Goal: Task Accomplishment & Management: Manage account settings

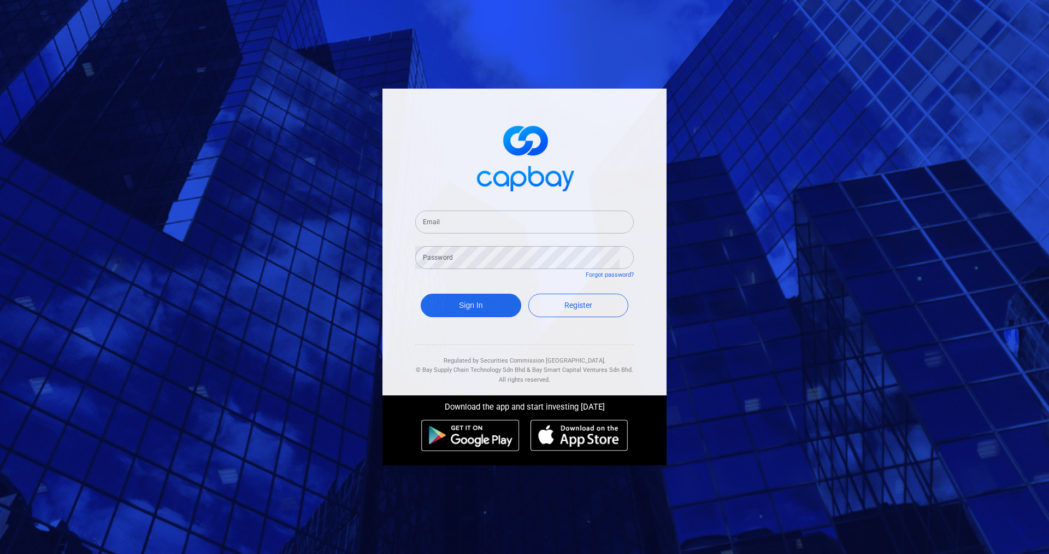
click at [496, 185] on img at bounding box center [524, 156] width 109 height 81
click at [473, 227] on input "Email" at bounding box center [524, 221] width 219 height 23
click at [574, 220] on input "[EMAIL_ADDRESS][DOMAIN_NAME]" at bounding box center [524, 221] width 219 height 23
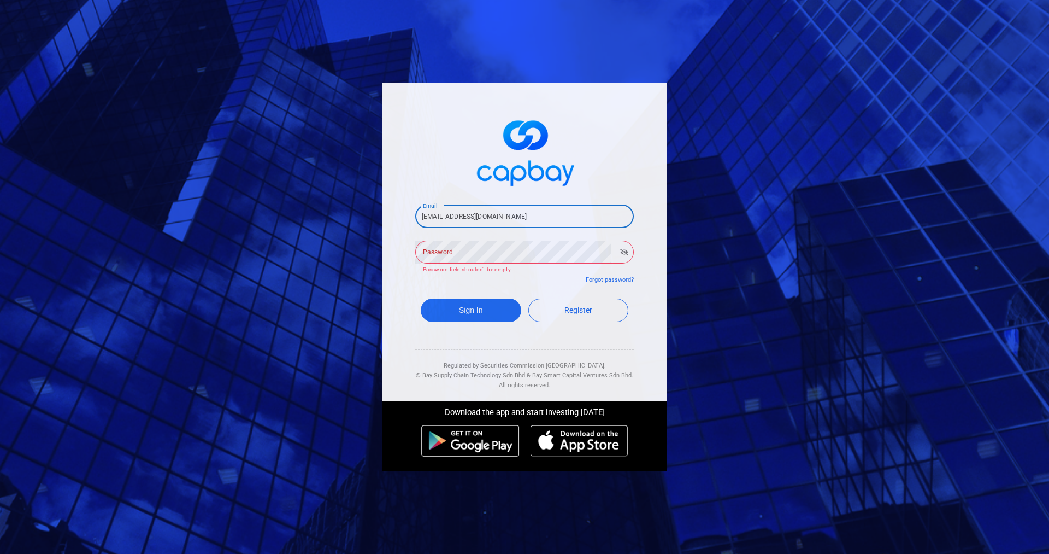
click at [574, 220] on input "[EMAIL_ADDRESS][DOMAIN_NAME]" at bounding box center [524, 216] width 219 height 23
type input "[EMAIL_ADDRESS][DOMAIN_NAME]"
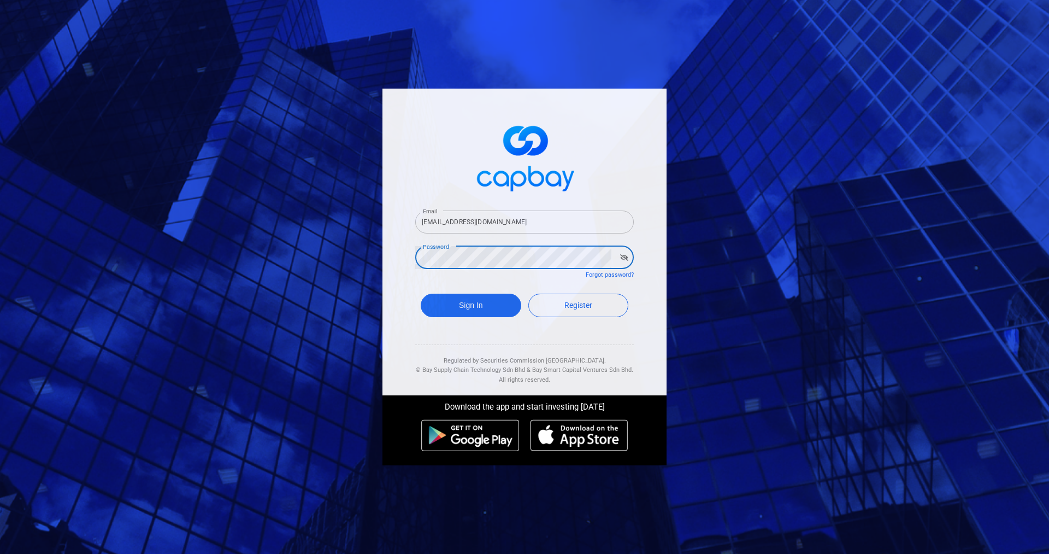
click at [421, 294] on button "Sign In" at bounding box center [471, 306] width 101 height 24
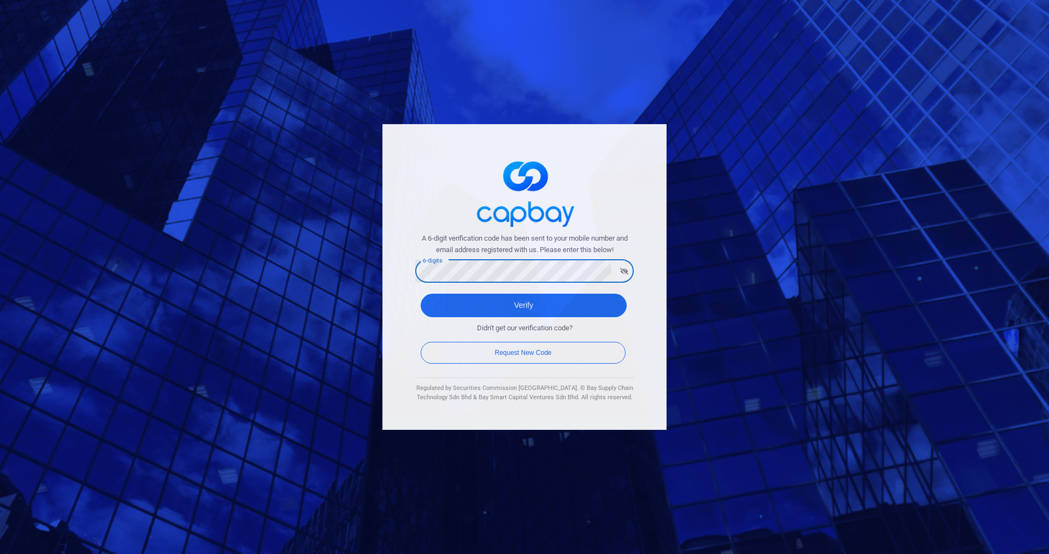
click at [421, 294] on button "Verify" at bounding box center [524, 306] width 206 height 24
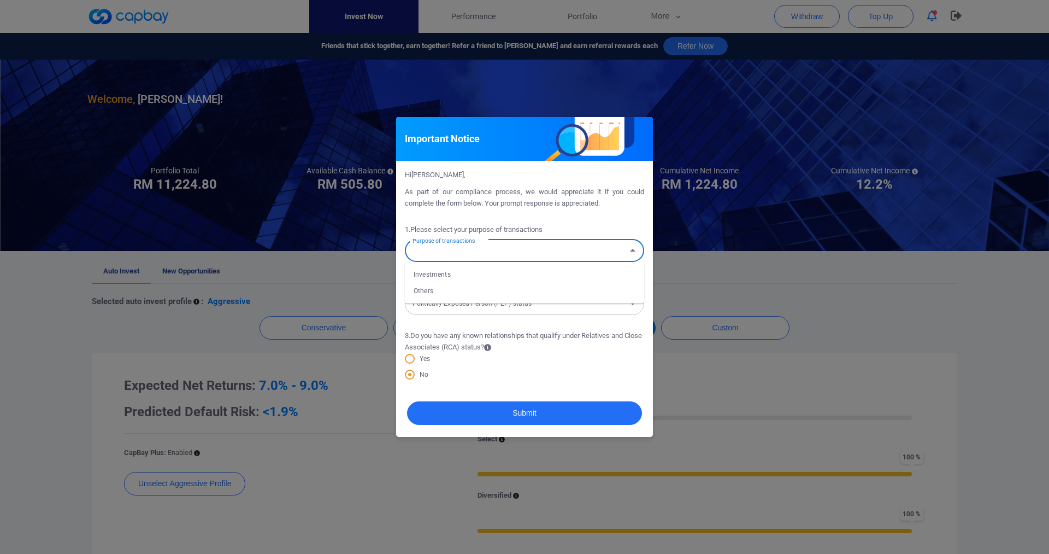
click at [485, 251] on input "Purpose of transactions" at bounding box center [515, 250] width 215 height 20
click at [477, 280] on li "Investments" at bounding box center [524, 274] width 239 height 16
type input "Investments"
click at [474, 302] on div "Politically Exposed Person (PEP) status Politically Exposed Person (PEP) status" at bounding box center [524, 302] width 239 height 25
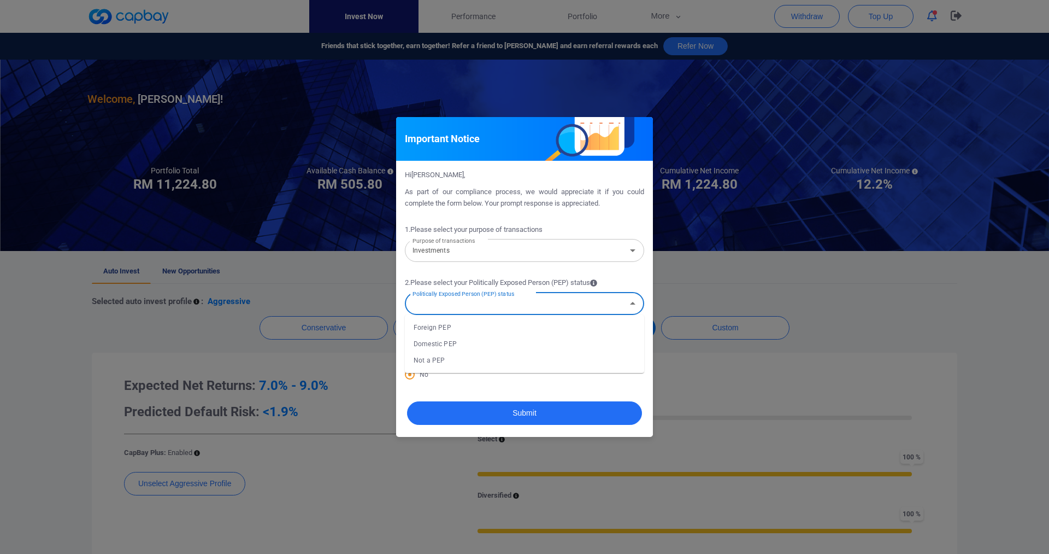
click at [464, 362] on li "Not a PEP" at bounding box center [524, 360] width 239 height 16
type input "Not a PEP"
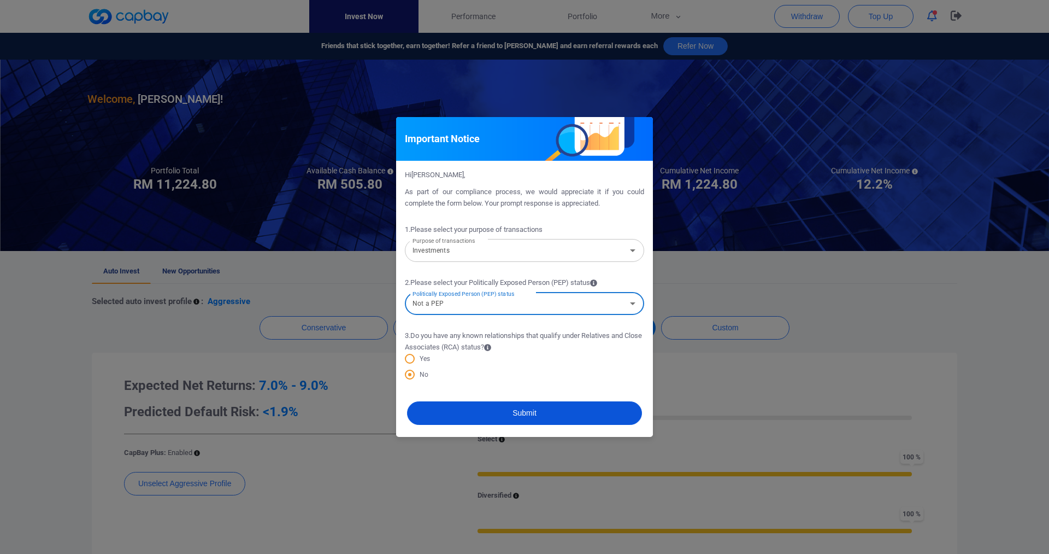
click at [526, 418] on button "Submit" at bounding box center [524, 413] width 235 height 24
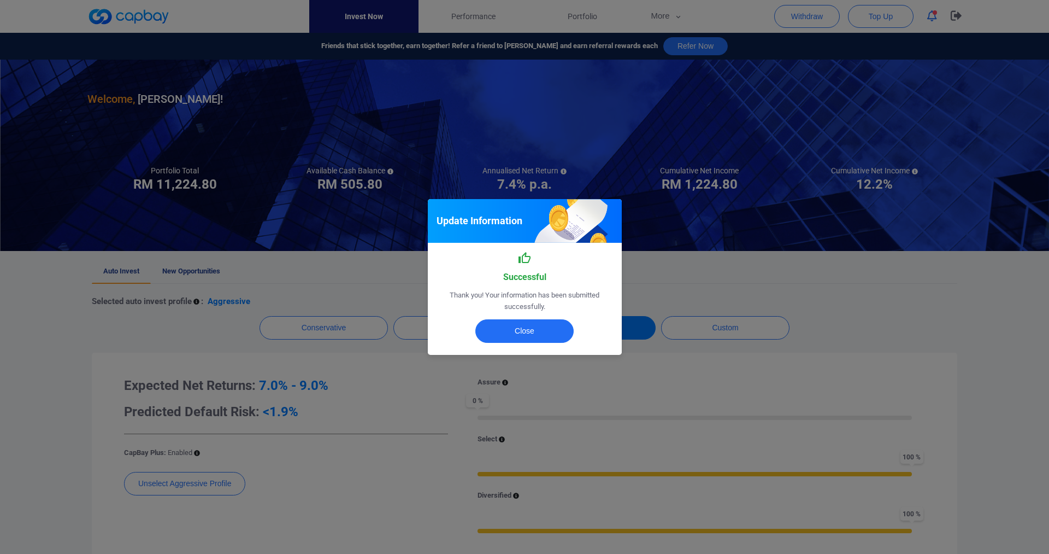
click at [728, 372] on div "Update Information Successful Thank you! Your information has been submitted su…" at bounding box center [524, 277] width 1049 height 554
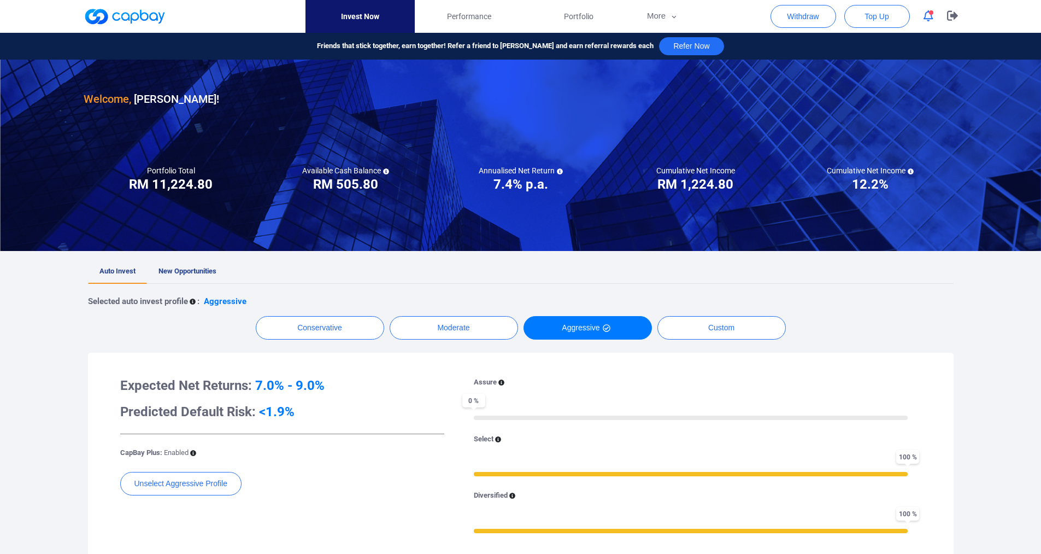
drag, startPoint x: 314, startPoint y: 186, endPoint x: 390, endPoint y: 186, distance: 76.0
click at [390, 186] on div "Available Cash Balance RM ***** RM 505.80" at bounding box center [346, 179] width 175 height 27
click at [354, 186] on h3 "RM 505.80" at bounding box center [345, 183] width 65 height 17
click at [482, 19] on span "Performance" at bounding box center [469, 16] width 44 height 12
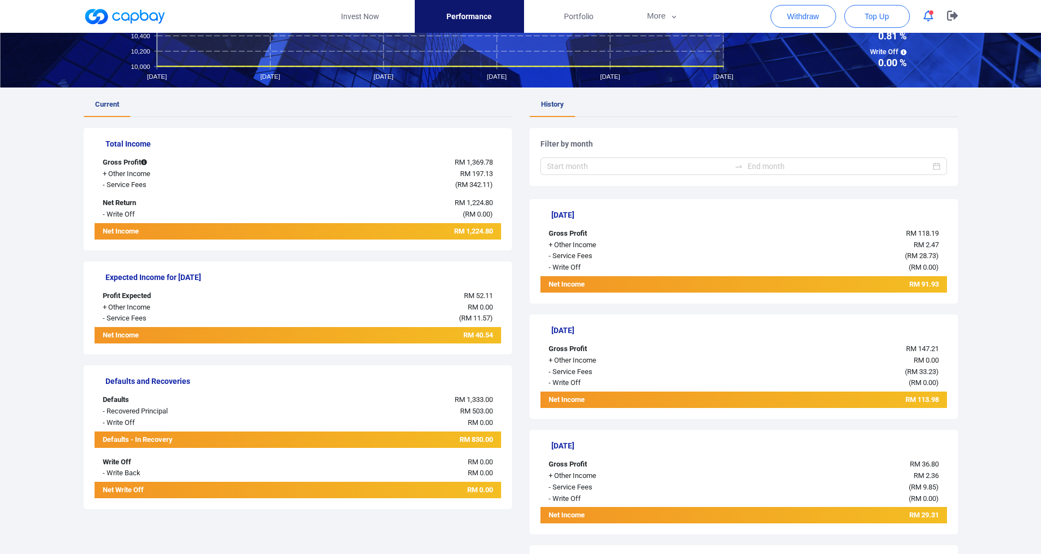
scroll to position [164, 0]
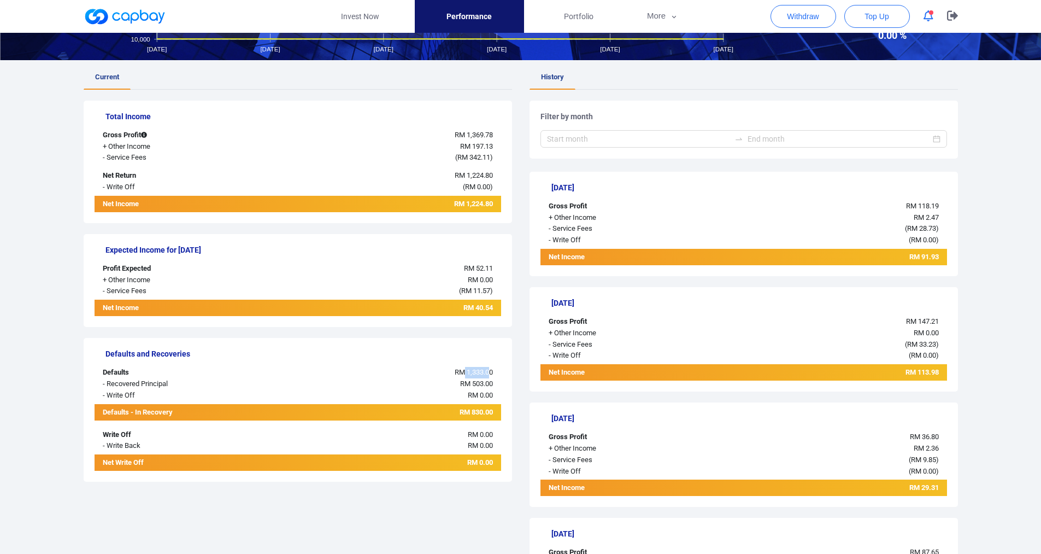
drag, startPoint x: 462, startPoint y: 371, endPoint x: 490, endPoint y: 370, distance: 27.9
click at [490, 370] on span "RM 1,333.00" at bounding box center [474, 372] width 38 height 8
click at [468, 395] on span "RM 0.00" at bounding box center [480, 395] width 25 height 8
drag, startPoint x: 472, startPoint y: 413, endPoint x: 498, endPoint y: 413, distance: 26.2
click at [499, 413] on div "RM 830.00" at bounding box center [382, 412] width 237 height 16
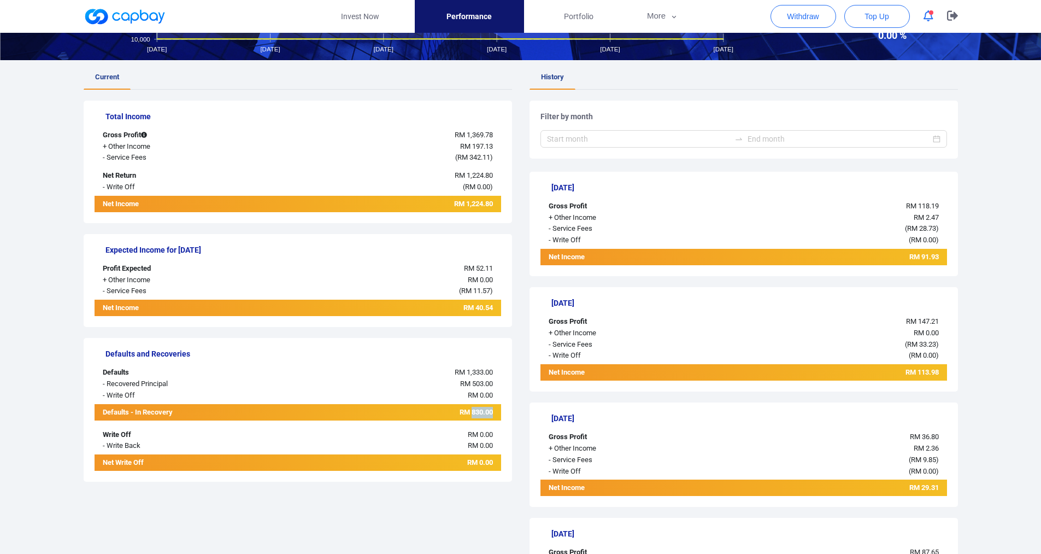
click at [479, 412] on span "RM 830.00" at bounding box center [476, 412] width 33 height 8
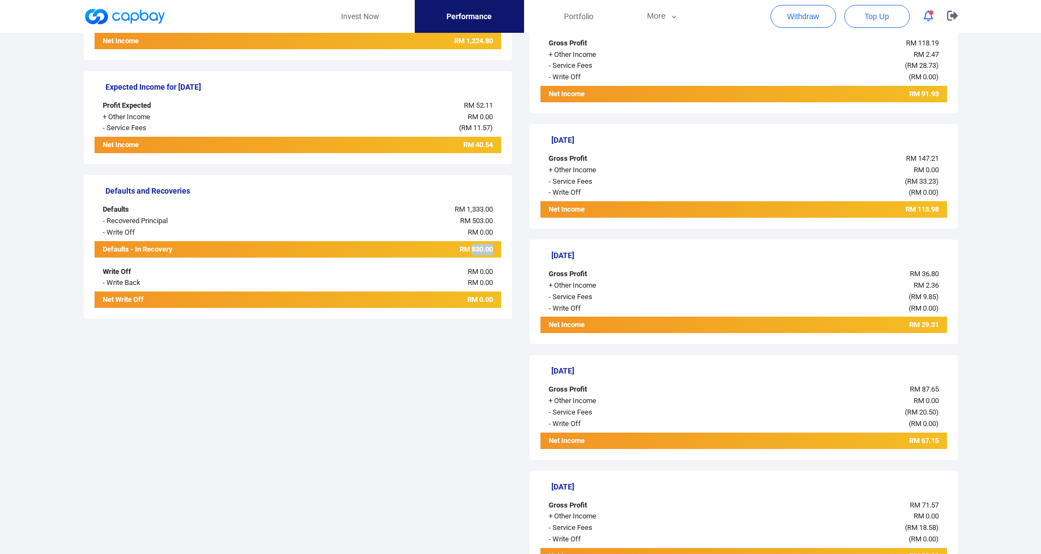
scroll to position [328, 0]
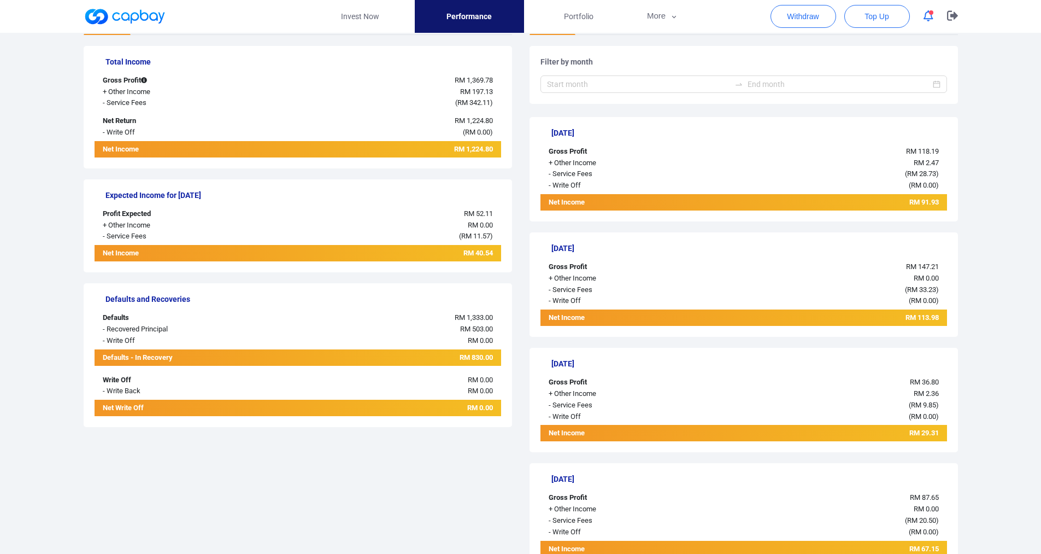
click at [403, 351] on div "RM 830.00" at bounding box center [382, 357] width 237 height 16
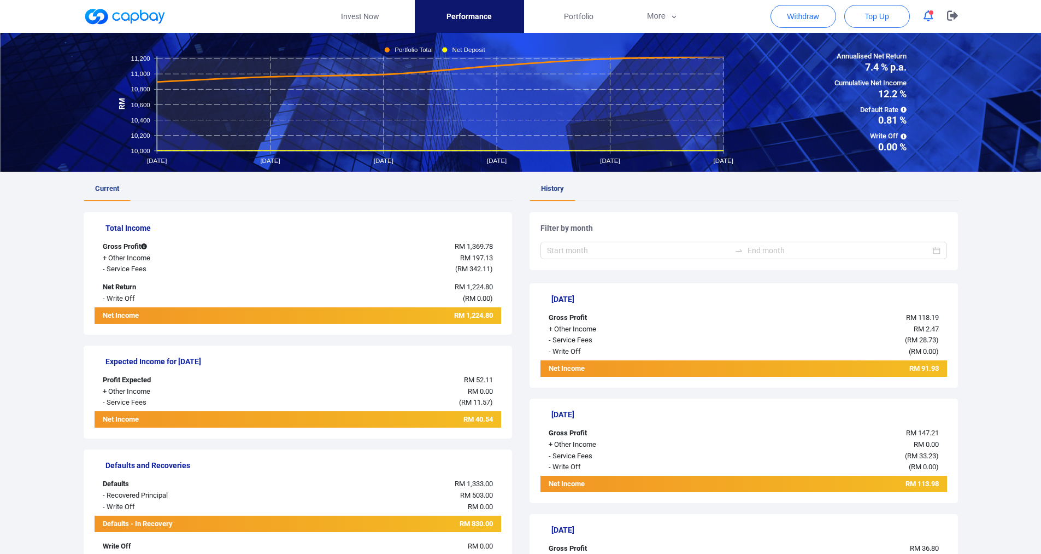
scroll to position [0, 0]
